Goal: Task Accomplishment & Management: Use online tool/utility

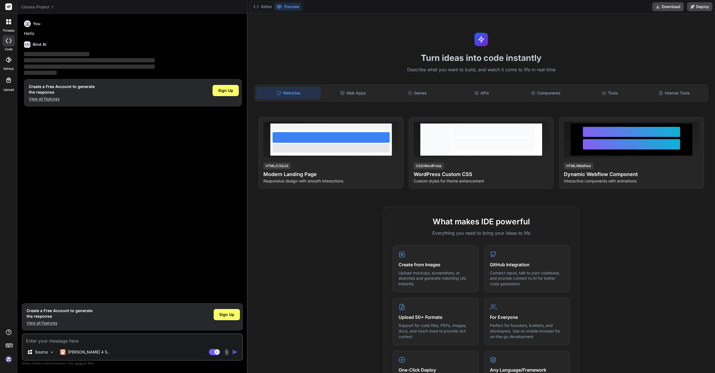
type textarea "x"
click at [579, 211] on div "What makes IDE powerful Everything you need to bring your ideas to life Create …" at bounding box center [481, 367] width 461 height 323
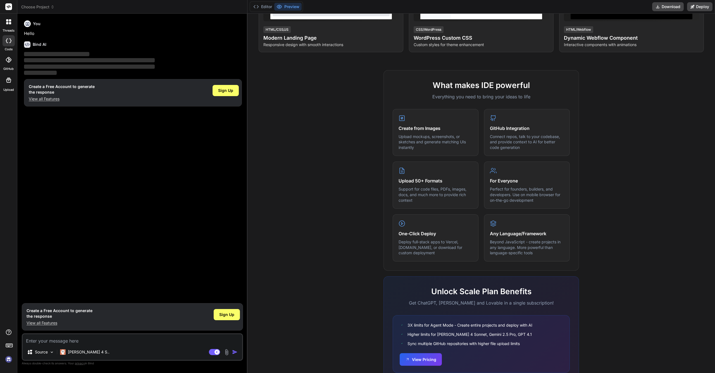
scroll to position [158, 0]
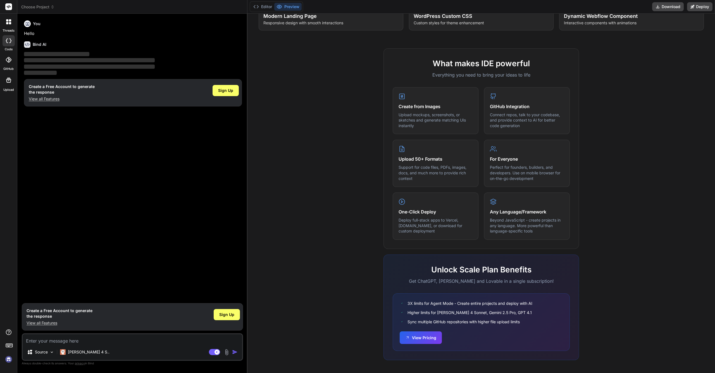
click at [219, 199] on div "You Hello Bind AI ‌ ‌ ‌ ‌ Create a Free Account to generate the response View a…" at bounding box center [133, 159] width 220 height 282
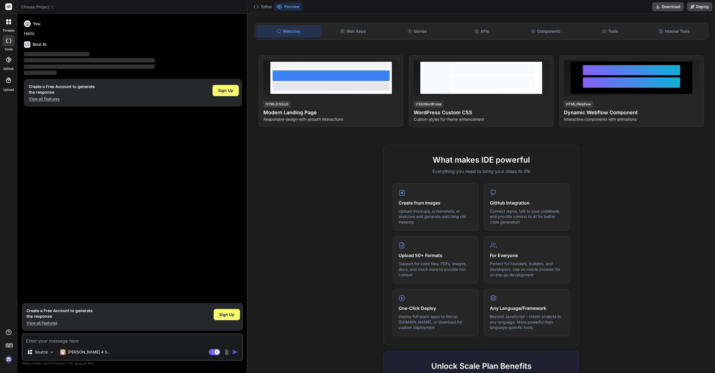
scroll to position [0, 0]
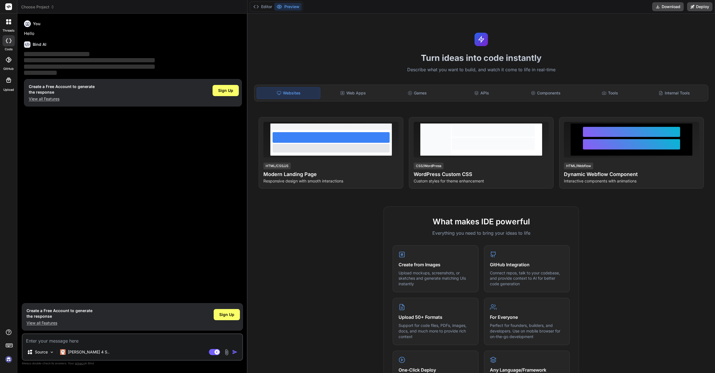
click at [281, 6] on icon at bounding box center [279, 7] width 6 height 6
click at [262, 5] on button "Editor" at bounding box center [262, 7] width 23 height 8
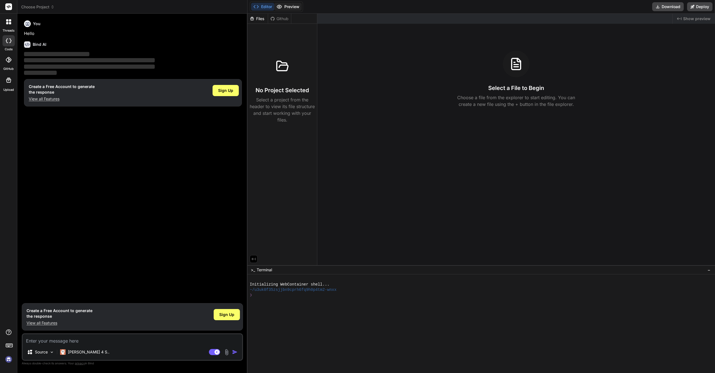
click at [277, 5] on icon at bounding box center [279, 7] width 6 height 6
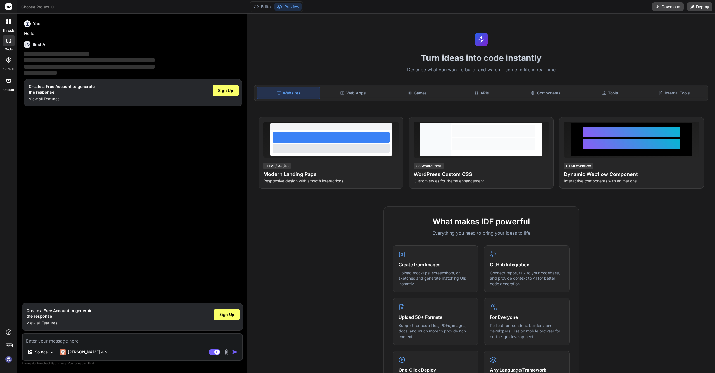
click at [8, 26] on div at bounding box center [9, 22] width 12 height 12
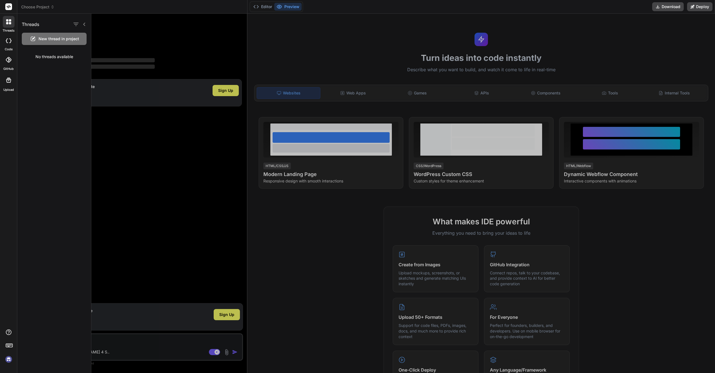
click at [7, 59] on icon at bounding box center [9, 60] width 6 height 6
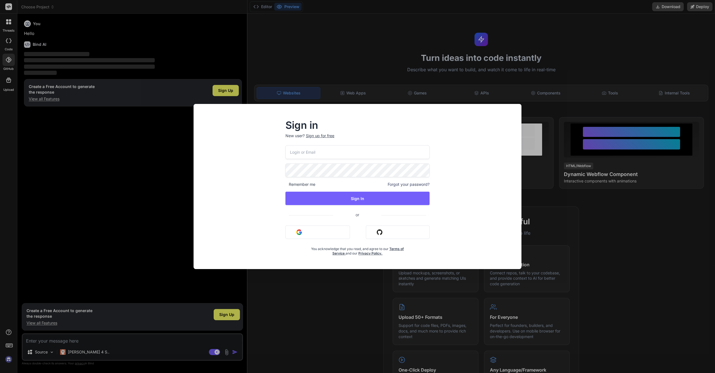
click at [555, 108] on div "Sign in New user? Sign up for free Remember me Forgot your password? Sign In or…" at bounding box center [357, 186] width 715 height 373
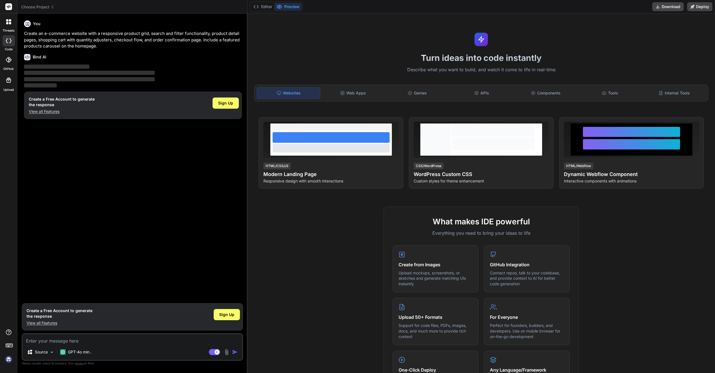
type textarea "x"
